Goal: Information Seeking & Learning: Learn about a topic

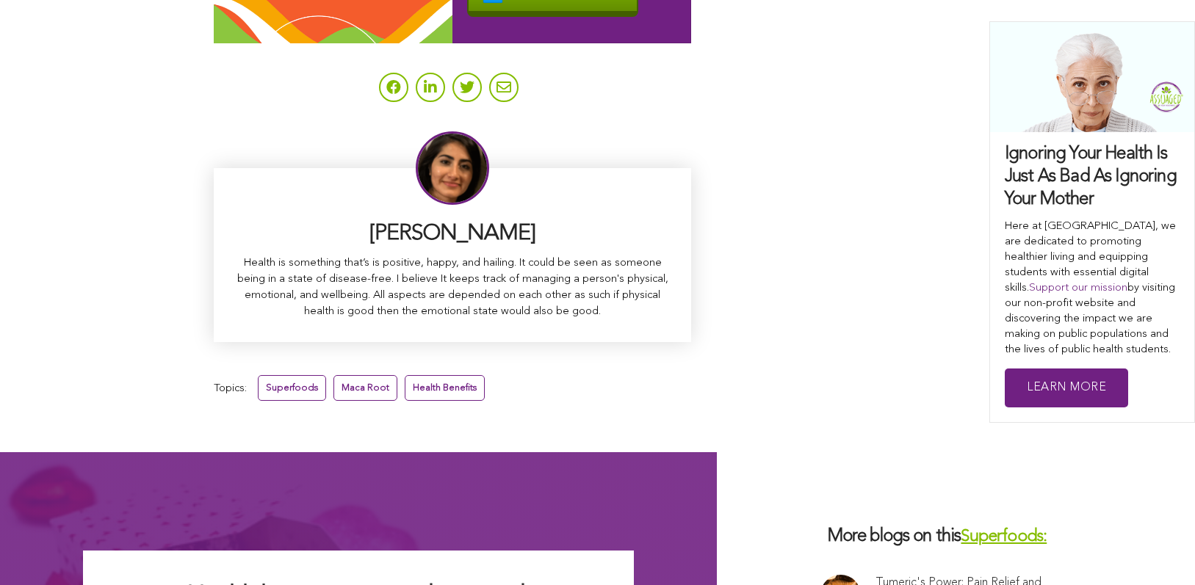
scroll to position [9543, 0]
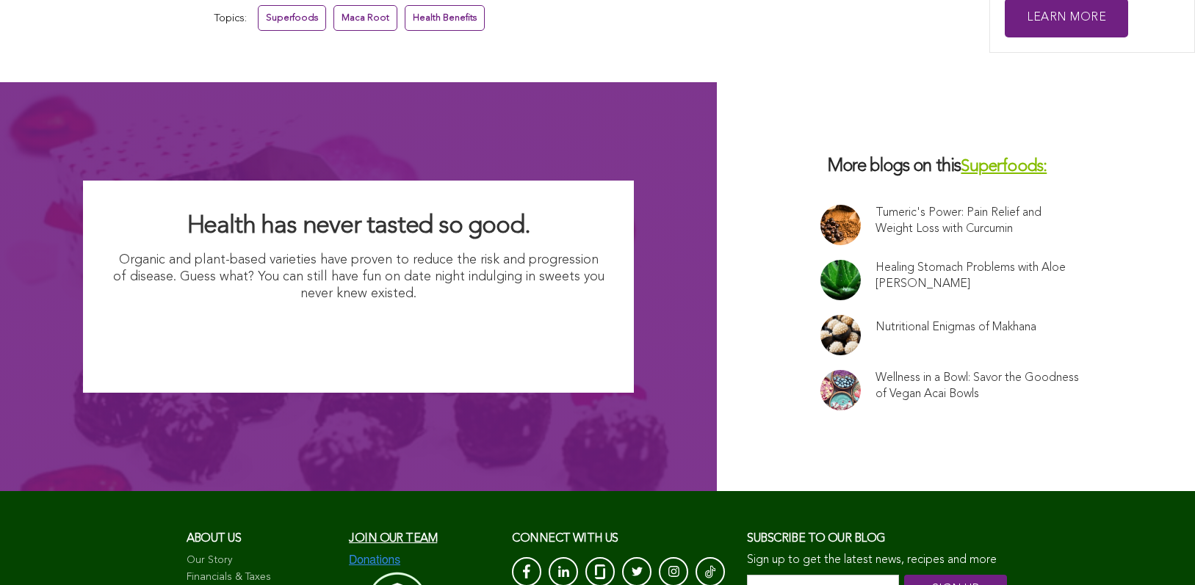
click at [820, 315] on link at bounding box center [840, 335] width 40 height 40
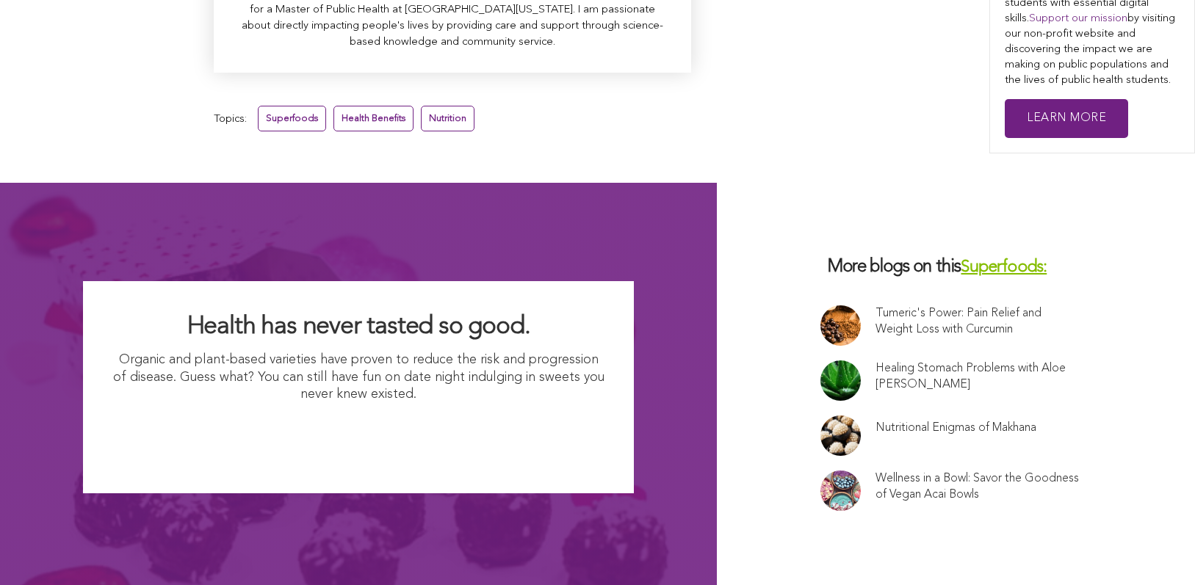
scroll to position [5769, 0]
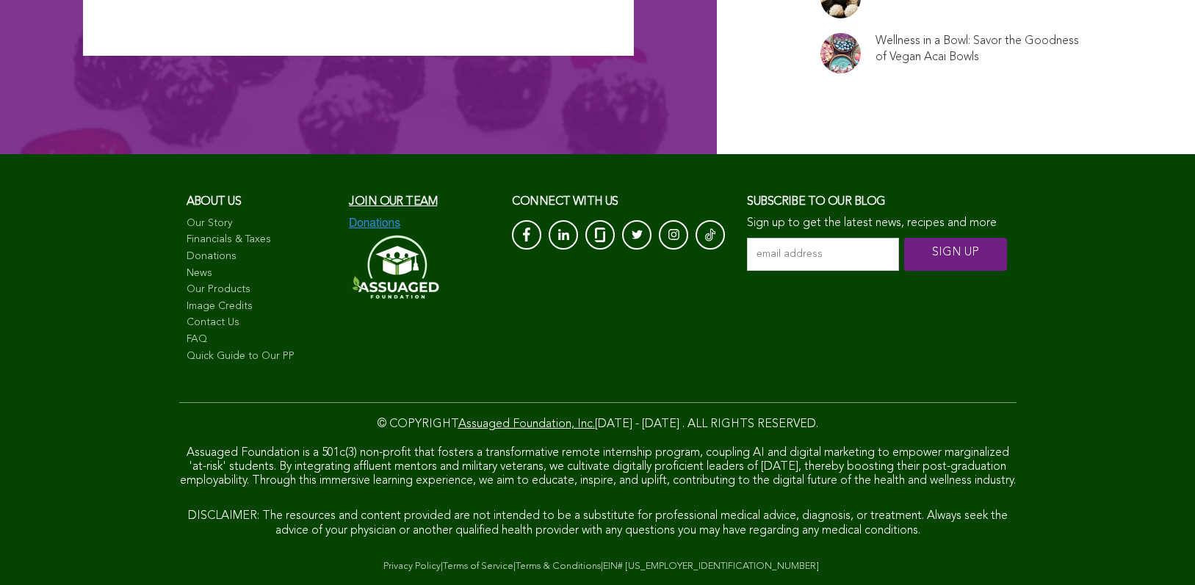
click at [187, 333] on link "FAQ" at bounding box center [261, 340] width 148 height 15
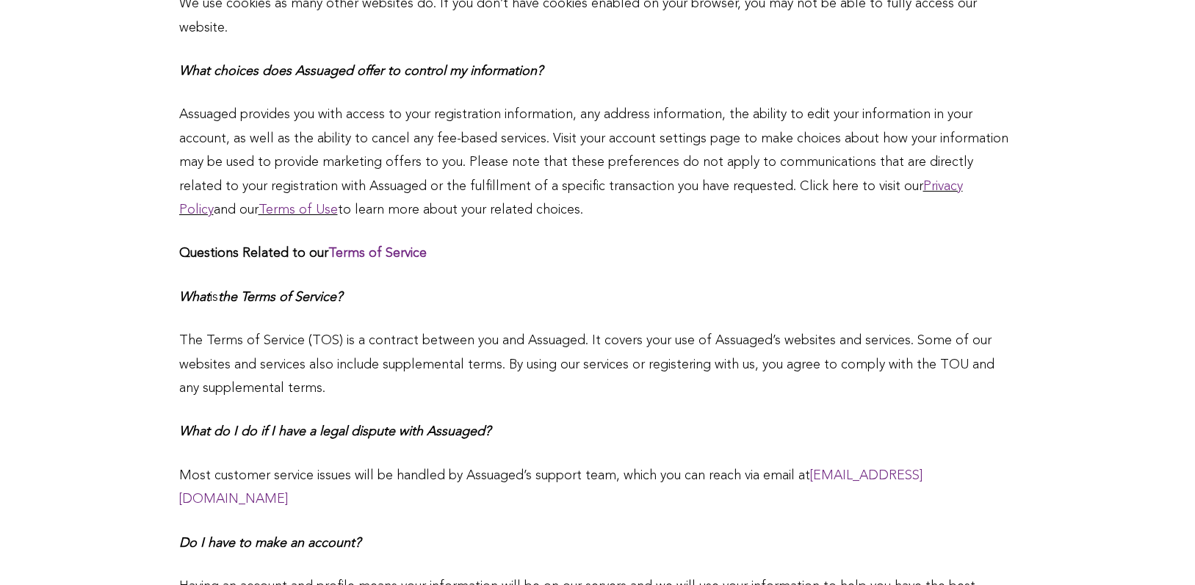
scroll to position [1682, 0]
